Goal: Task Accomplishment & Management: Manage account settings

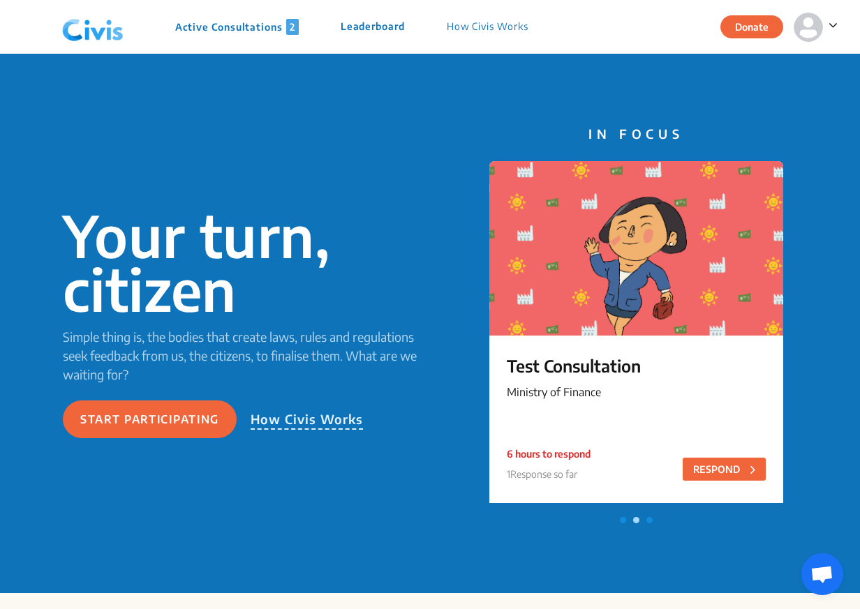
click at [830, 21] on icon at bounding box center [832, 25] width 9 height 14
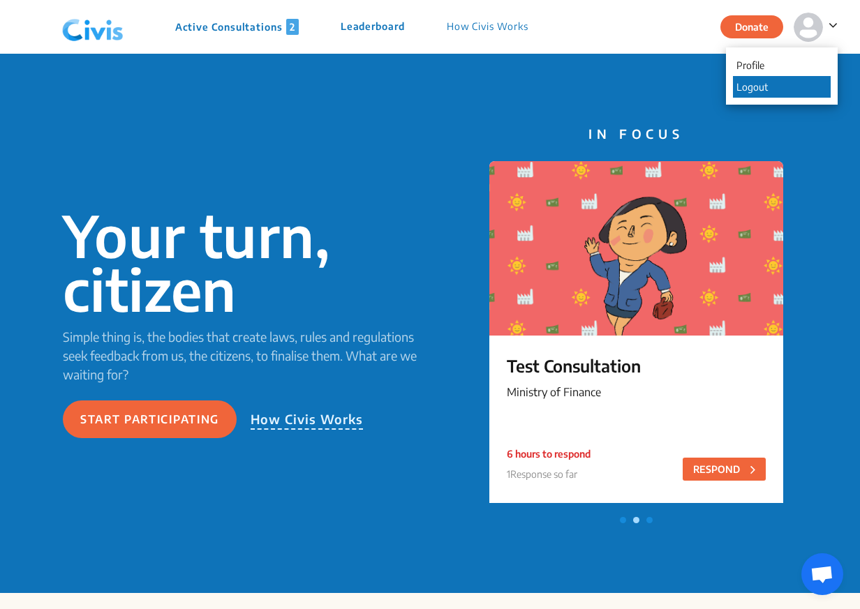
click at [784, 83] on p "Logout" at bounding box center [782, 87] width 98 height 22
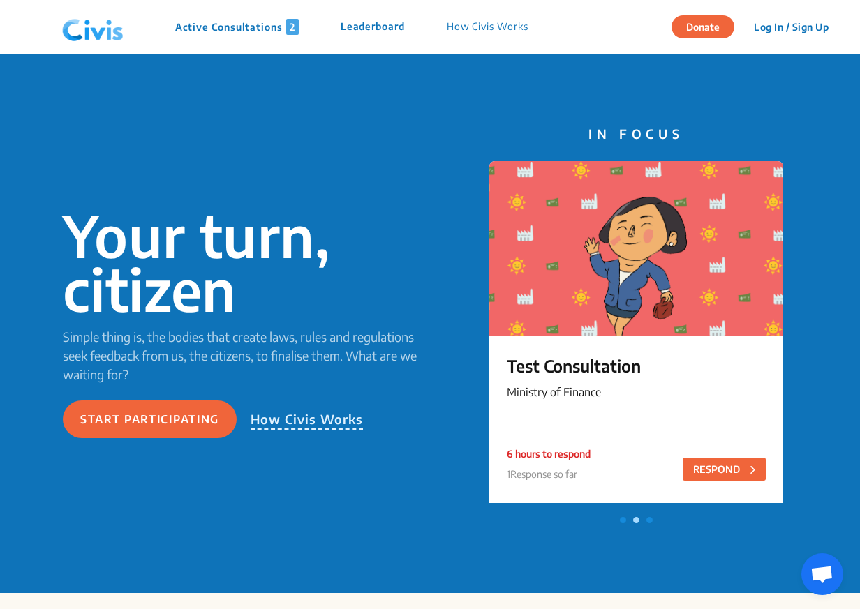
click at [774, 20] on button "Log In / Sign Up" at bounding box center [791, 27] width 93 height 22
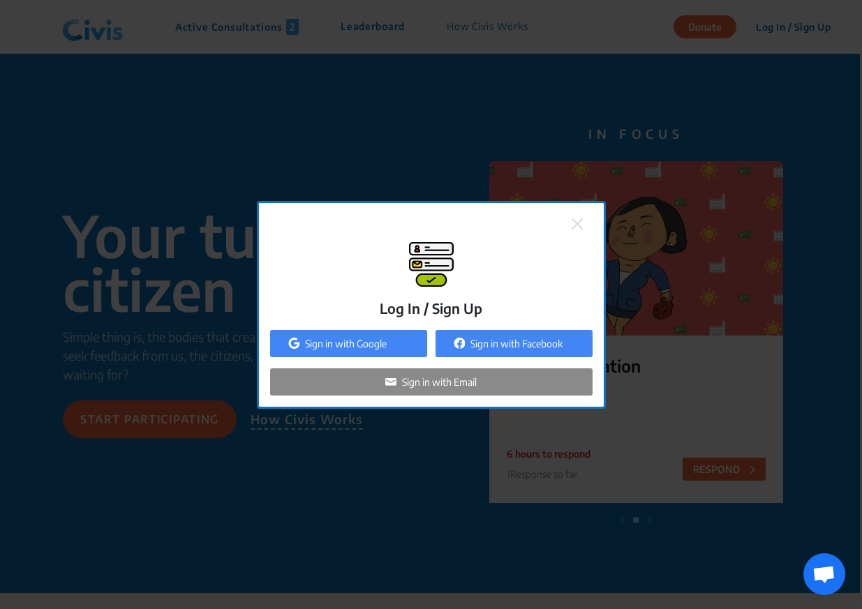
click at [421, 382] on p "Sign in with Email" at bounding box center [439, 382] width 75 height 15
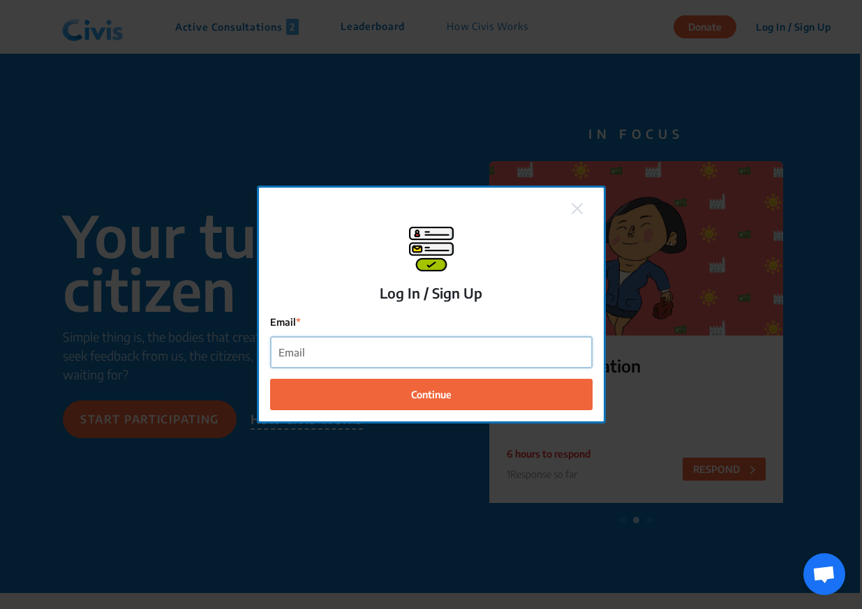
click at [397, 354] on input "Email" at bounding box center [431, 352] width 321 height 31
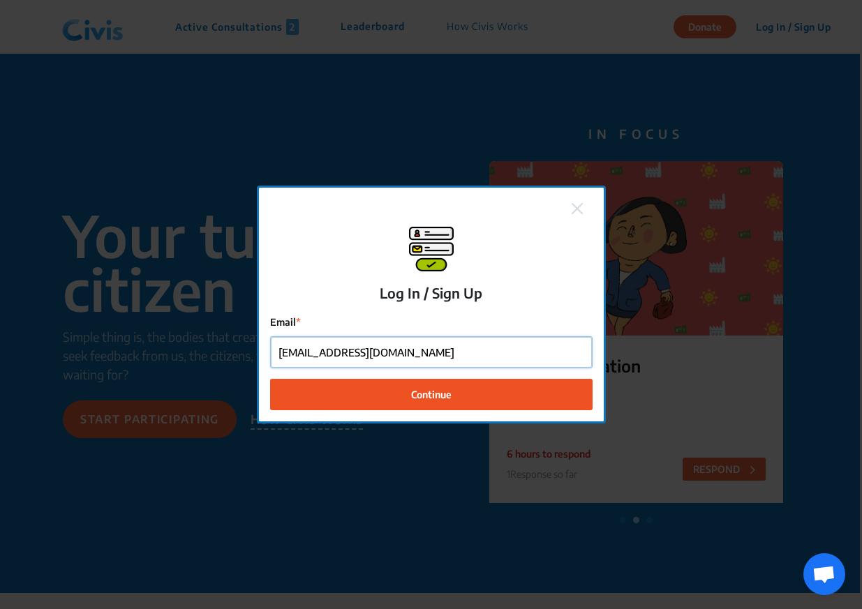
type input "[EMAIL_ADDRESS][DOMAIN_NAME]"
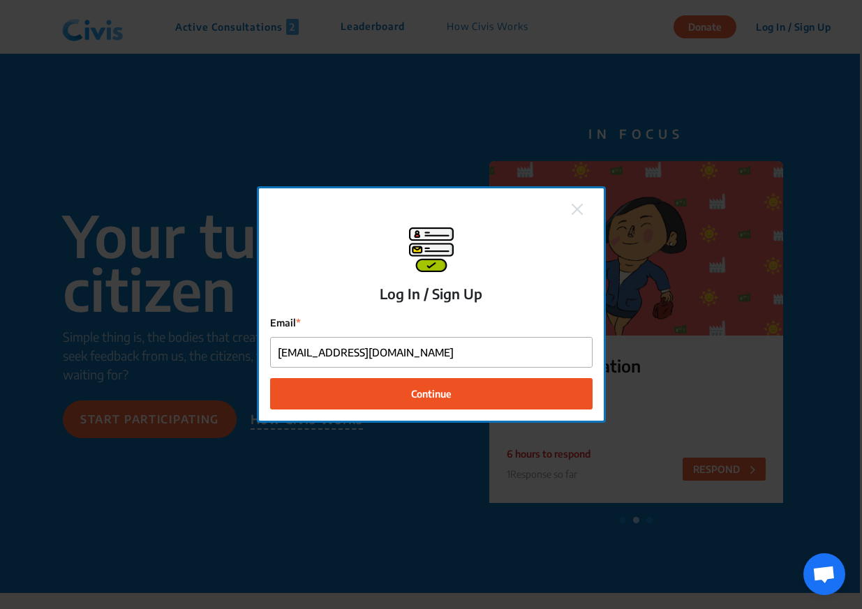
click at [401, 388] on button "Continue" at bounding box center [431, 393] width 322 height 31
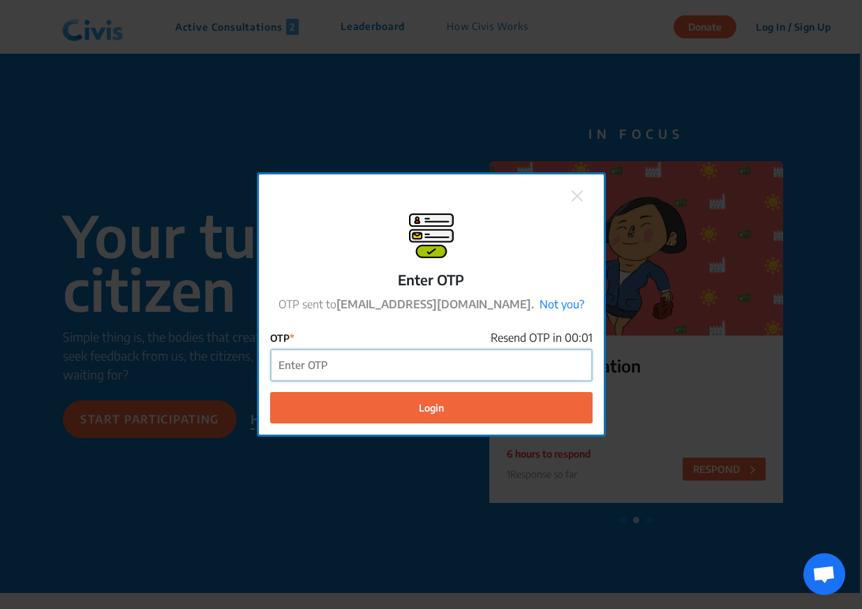
click at [386, 360] on input "OTP" at bounding box center [431, 365] width 321 height 31
paste input "991133"
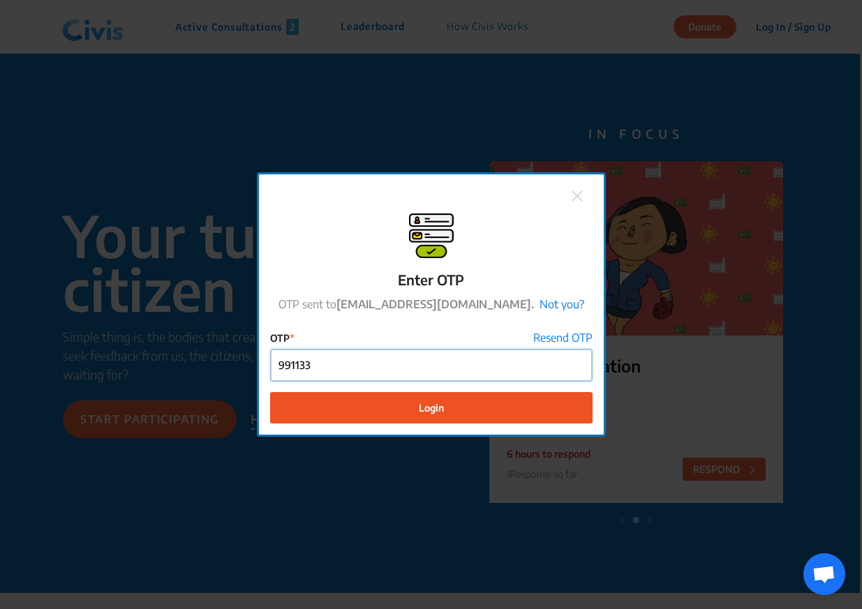
type input "991133"
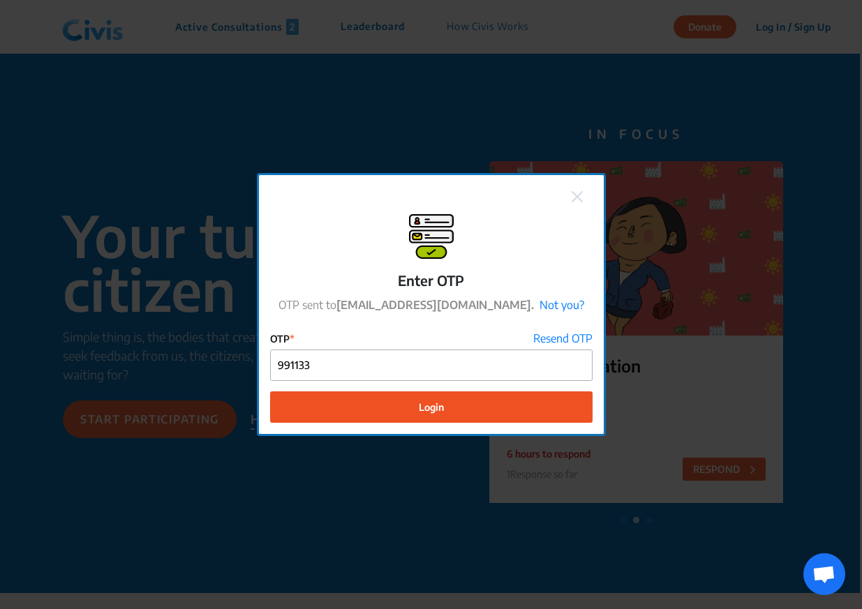
click at [378, 412] on button "Login" at bounding box center [431, 406] width 322 height 31
